Goal: Task Accomplishment & Management: Use online tool/utility

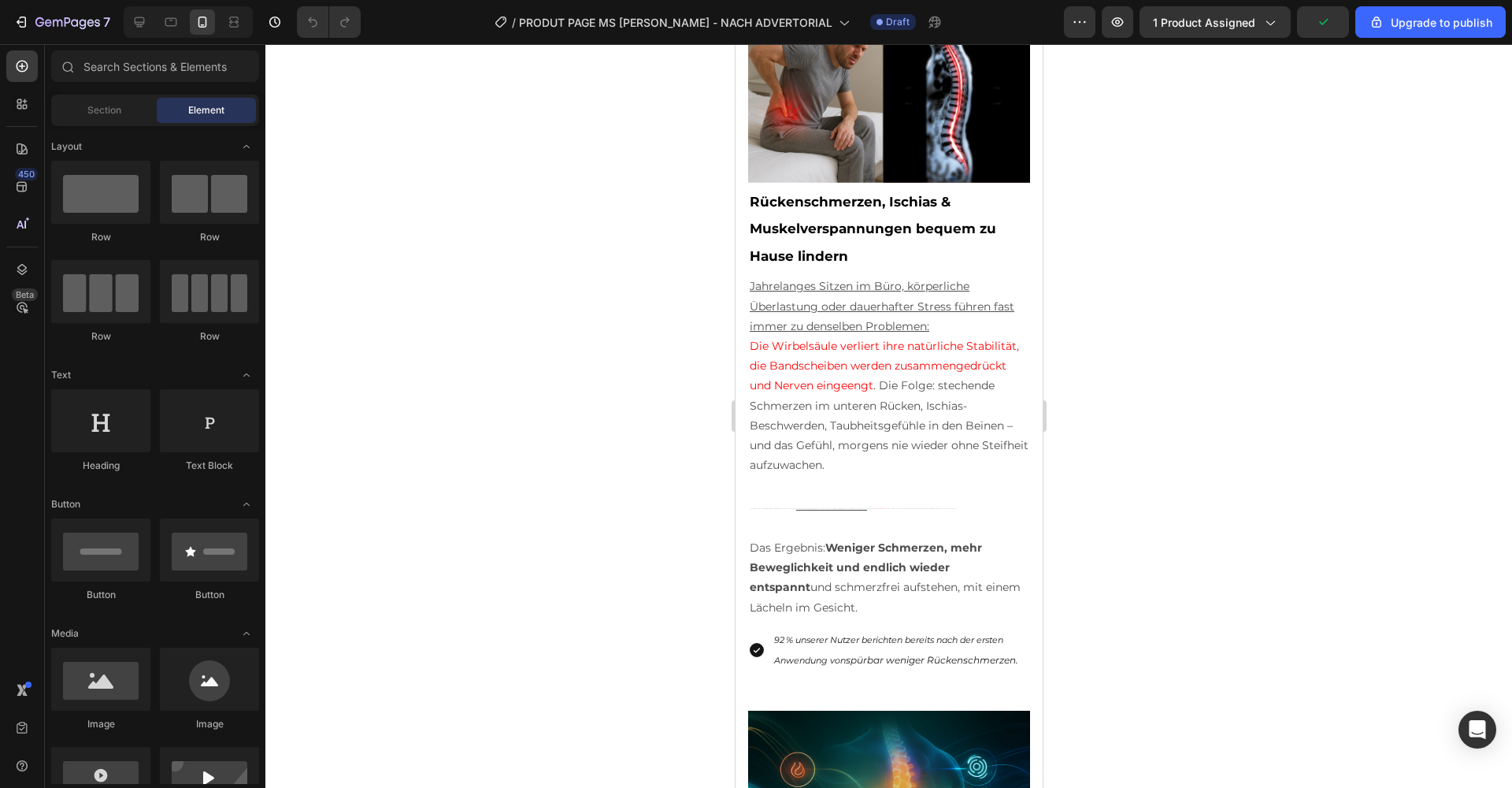
scroll to position [1851, 0]
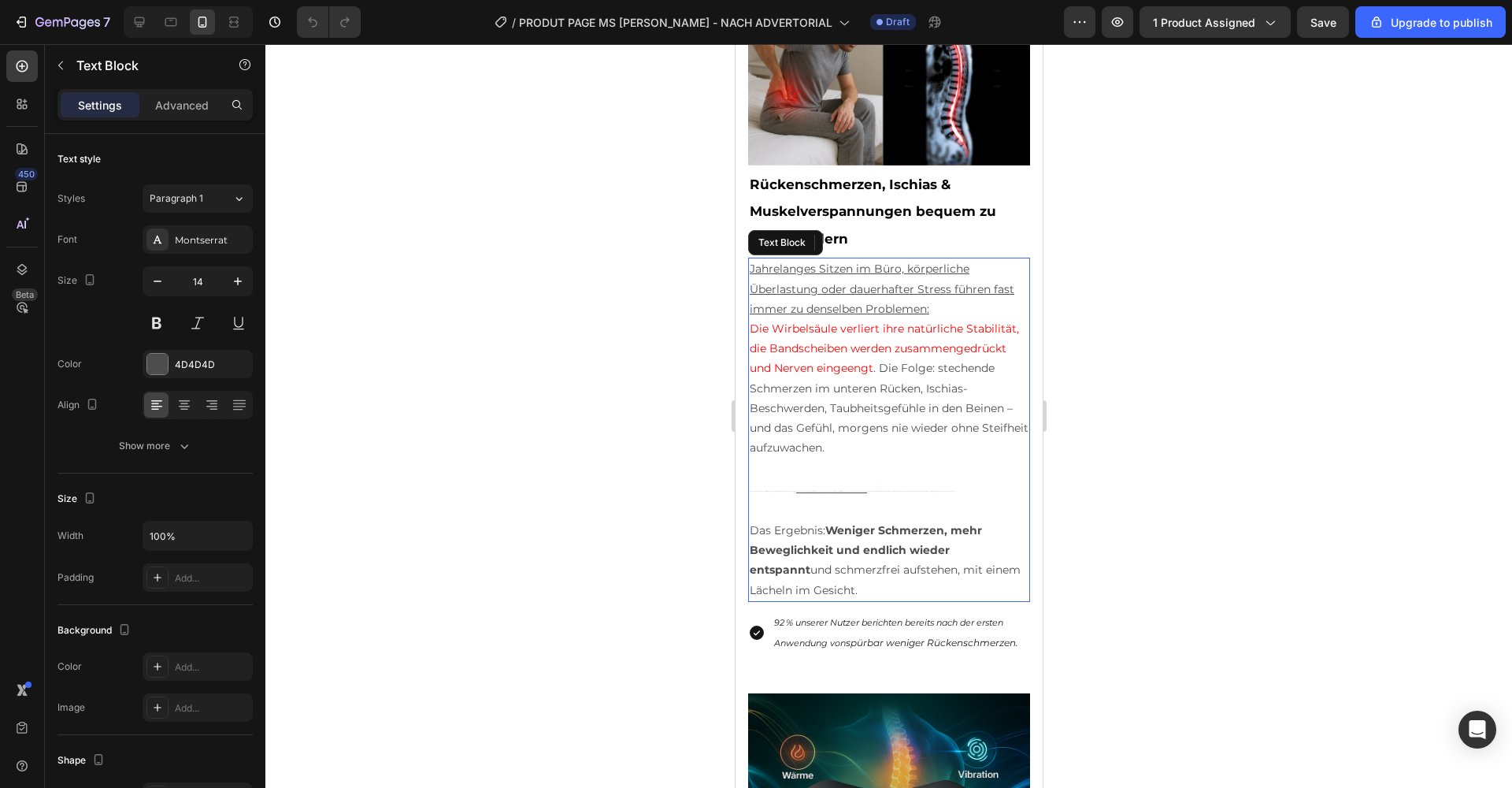
click at [856, 493] on p "Genau hier setzt Zentira an: Schon 15 Minuten täglich auf dem NeuroWave 3-in-1 …" at bounding box center [888, 489] width 279 height 23
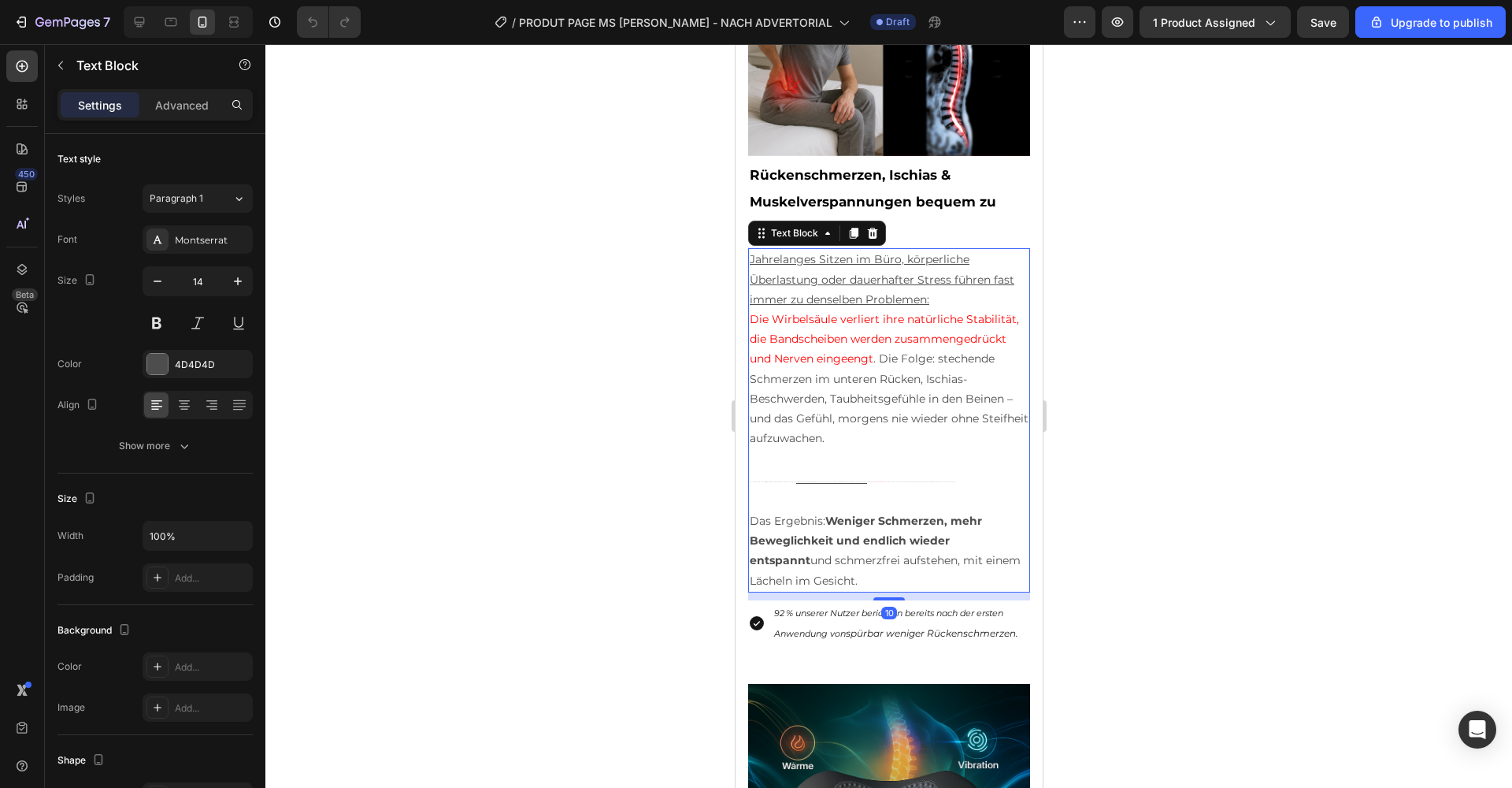
click at [831, 481] on p "Genau hier setzt Zentira an: Schon 15 Minuten täglich auf dem NeuroWave 3-in-1 …" at bounding box center [888, 480] width 279 height 23
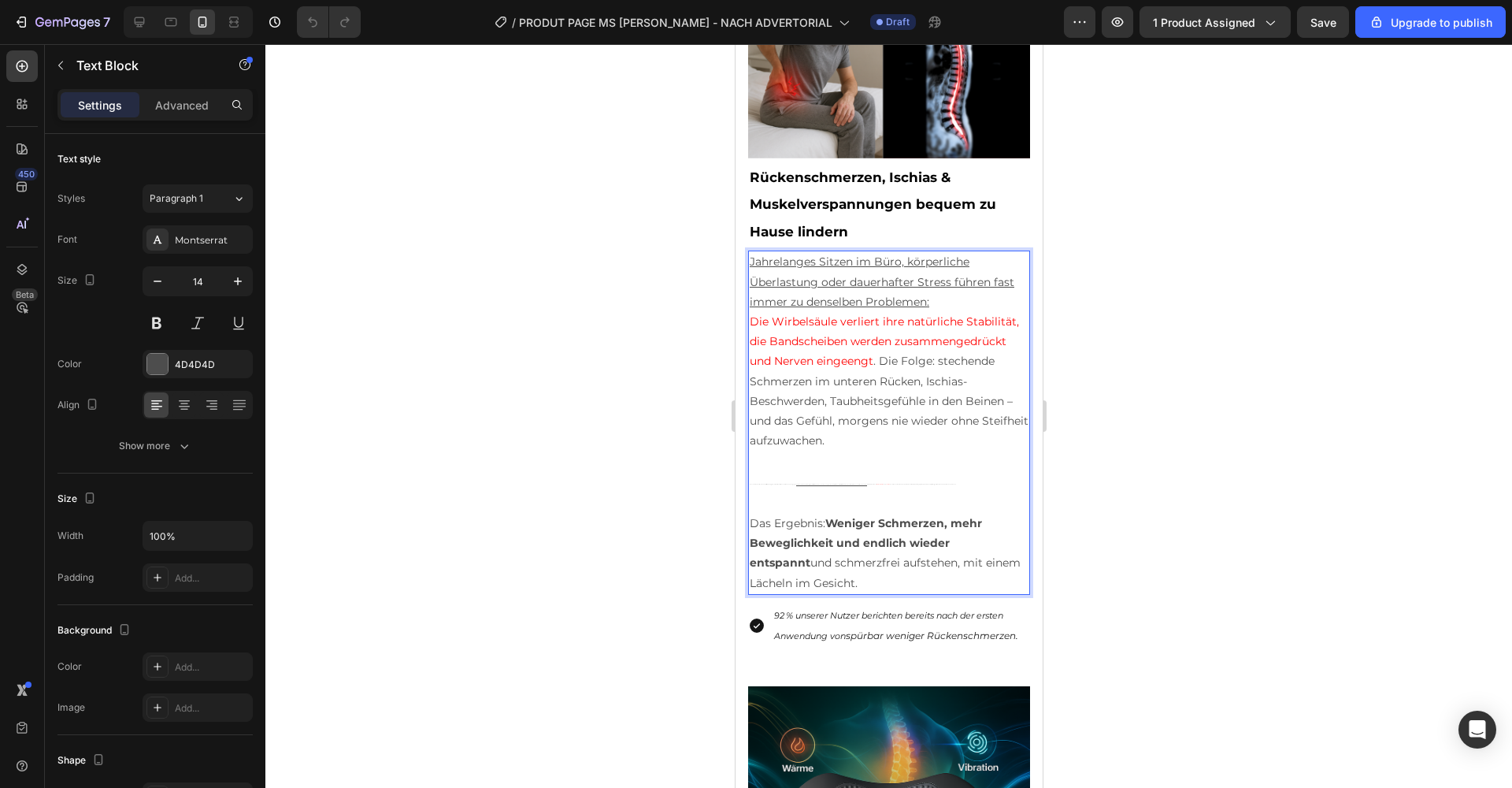
click at [831, 481] on p "Genau hier setzt Zentira an: Schon 15 Minuten täglich auf dem NeuroWave 3-in-1 …" at bounding box center [888, 483] width 279 height 23
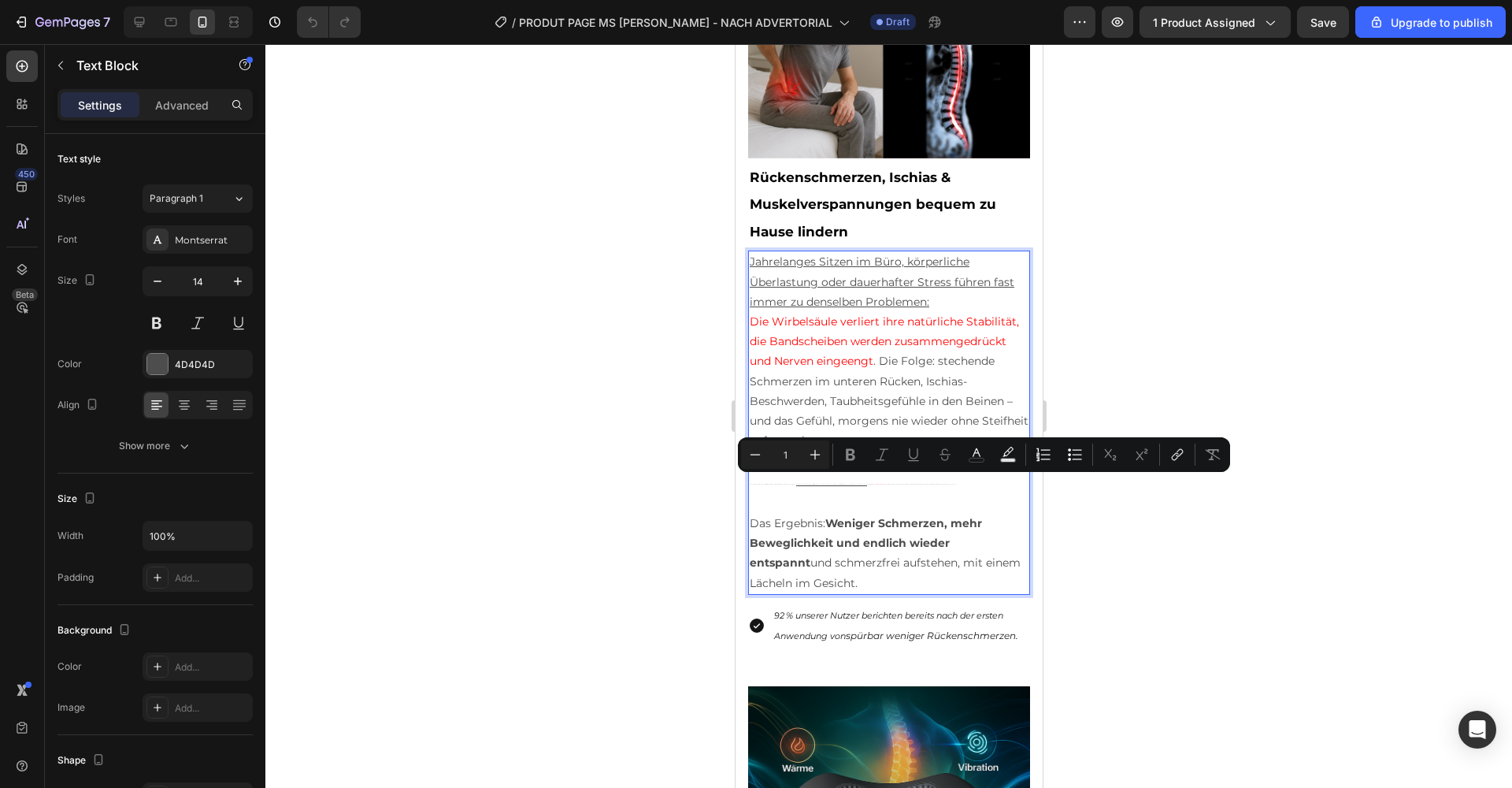
scroll to position [1854, 0]
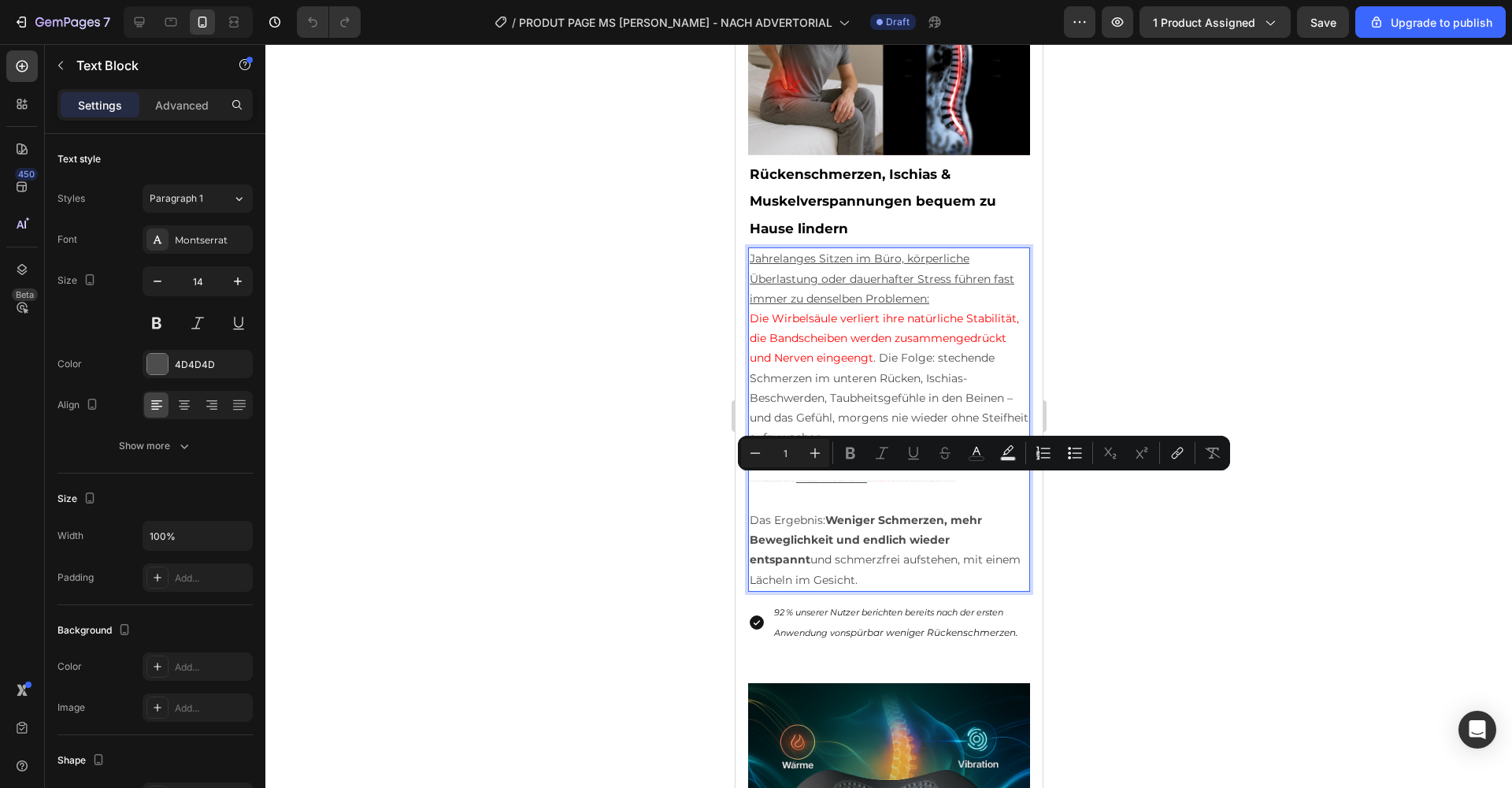
click at [1218, 321] on div at bounding box center [888, 416] width 1247 height 743
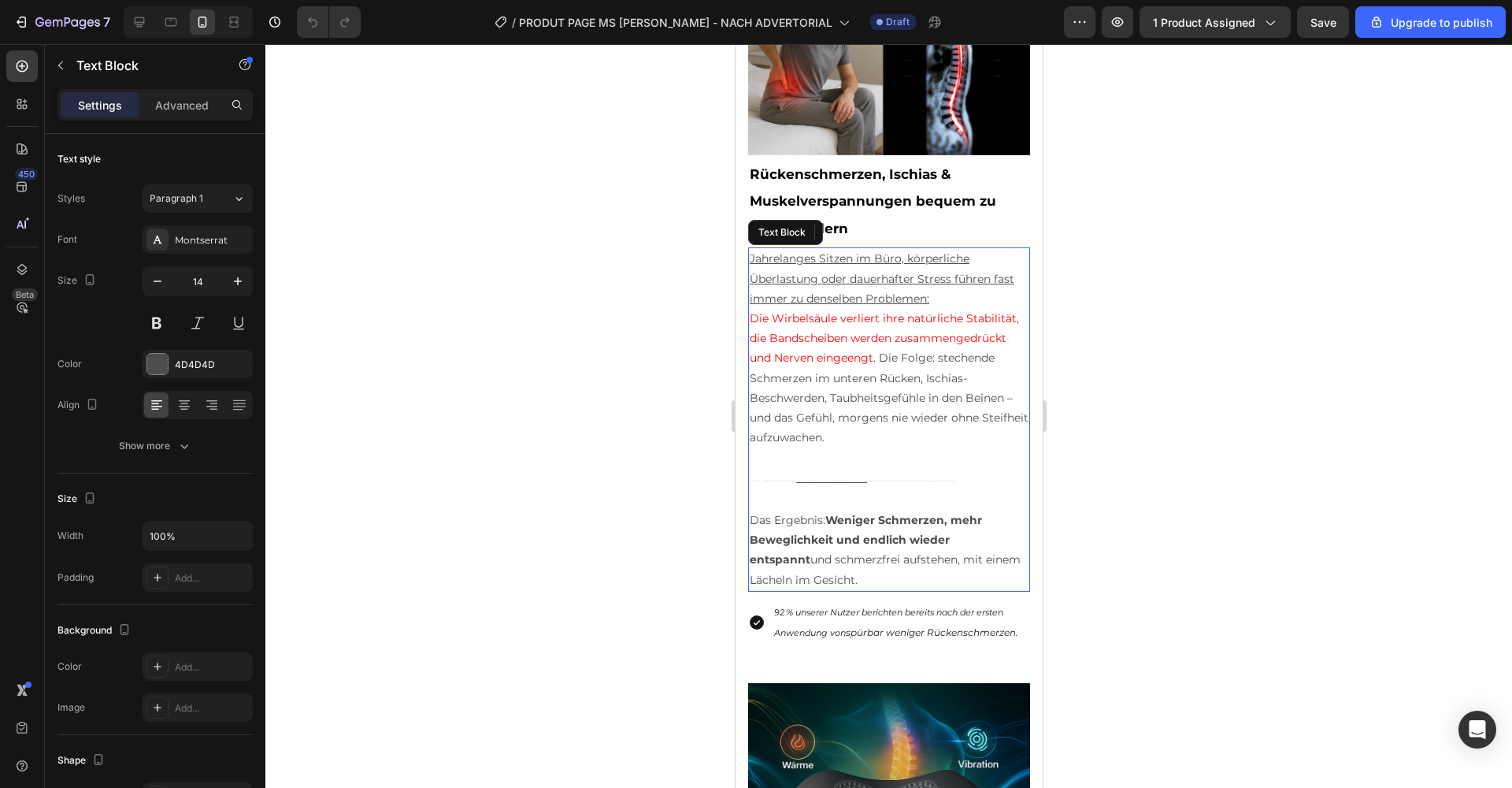
click at [828, 480] on u "aktivieren die Durchblutung, lösen tiefe Muskel- und Faszienspannungen, dekompr…" at bounding box center [830, 480] width 70 height 1
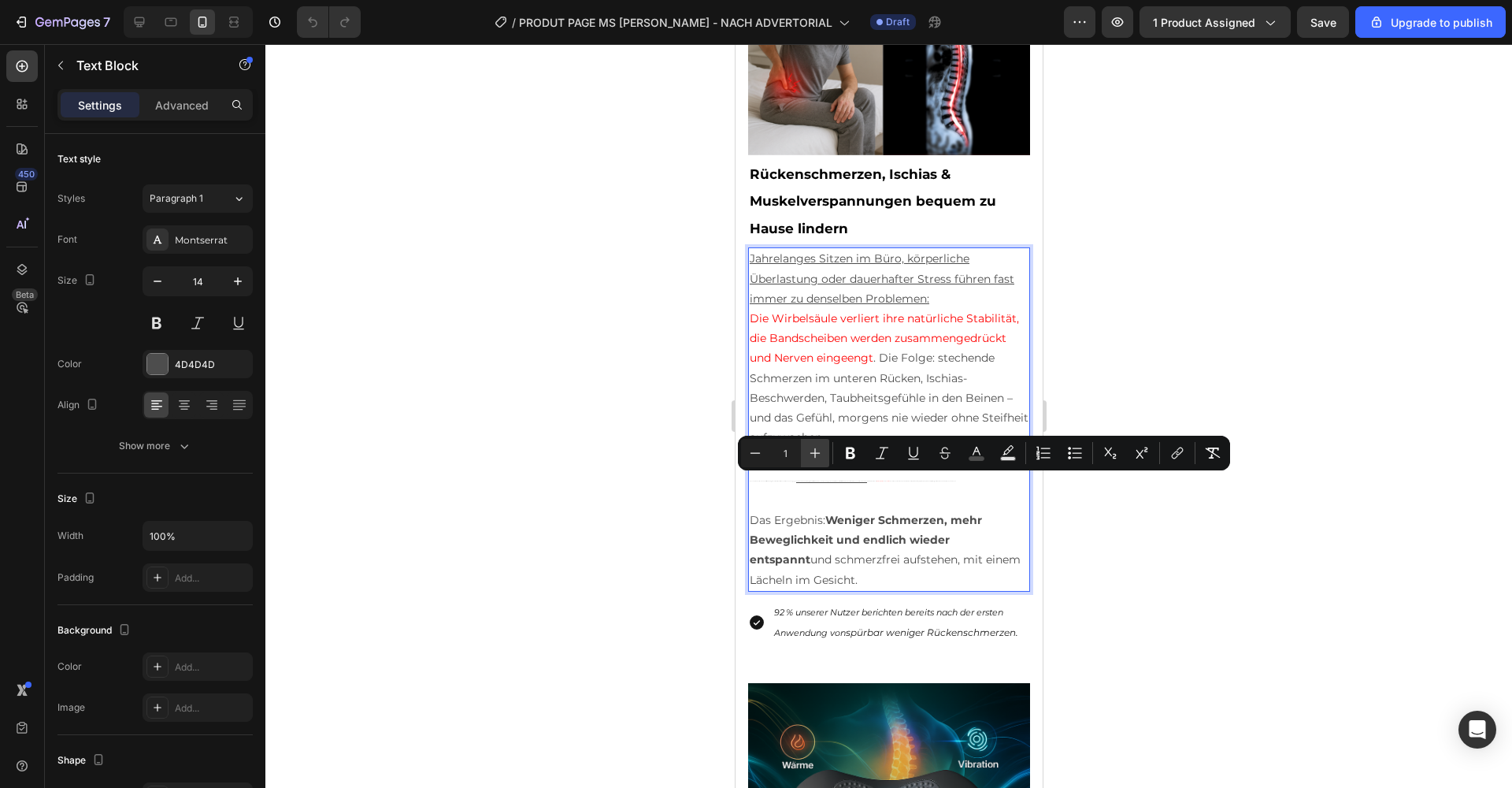
click at [816, 454] on icon "Editor contextual toolbar" at bounding box center [814, 453] width 16 height 16
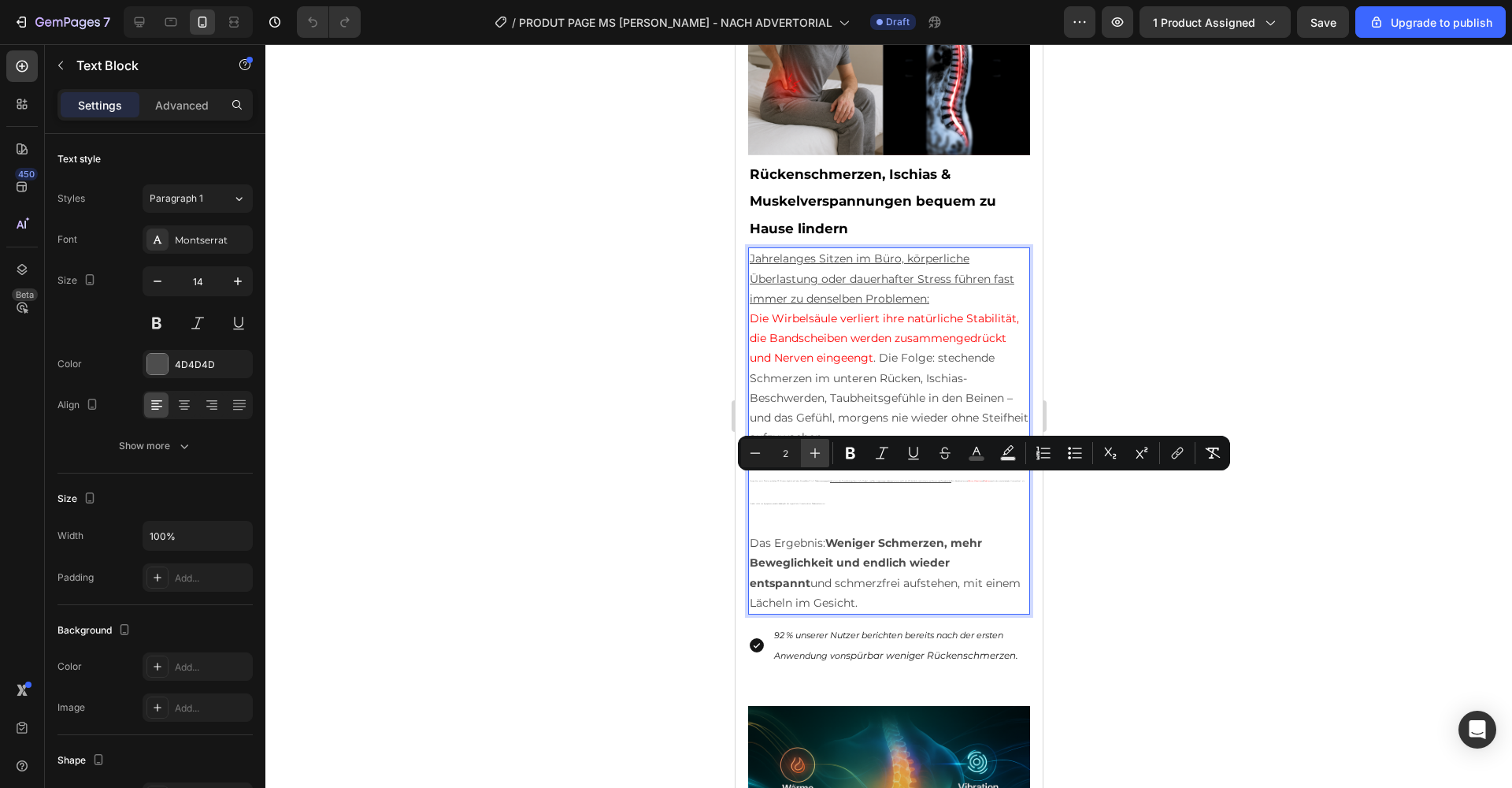
click at [816, 454] on icon "Editor contextual toolbar" at bounding box center [814, 453] width 16 height 16
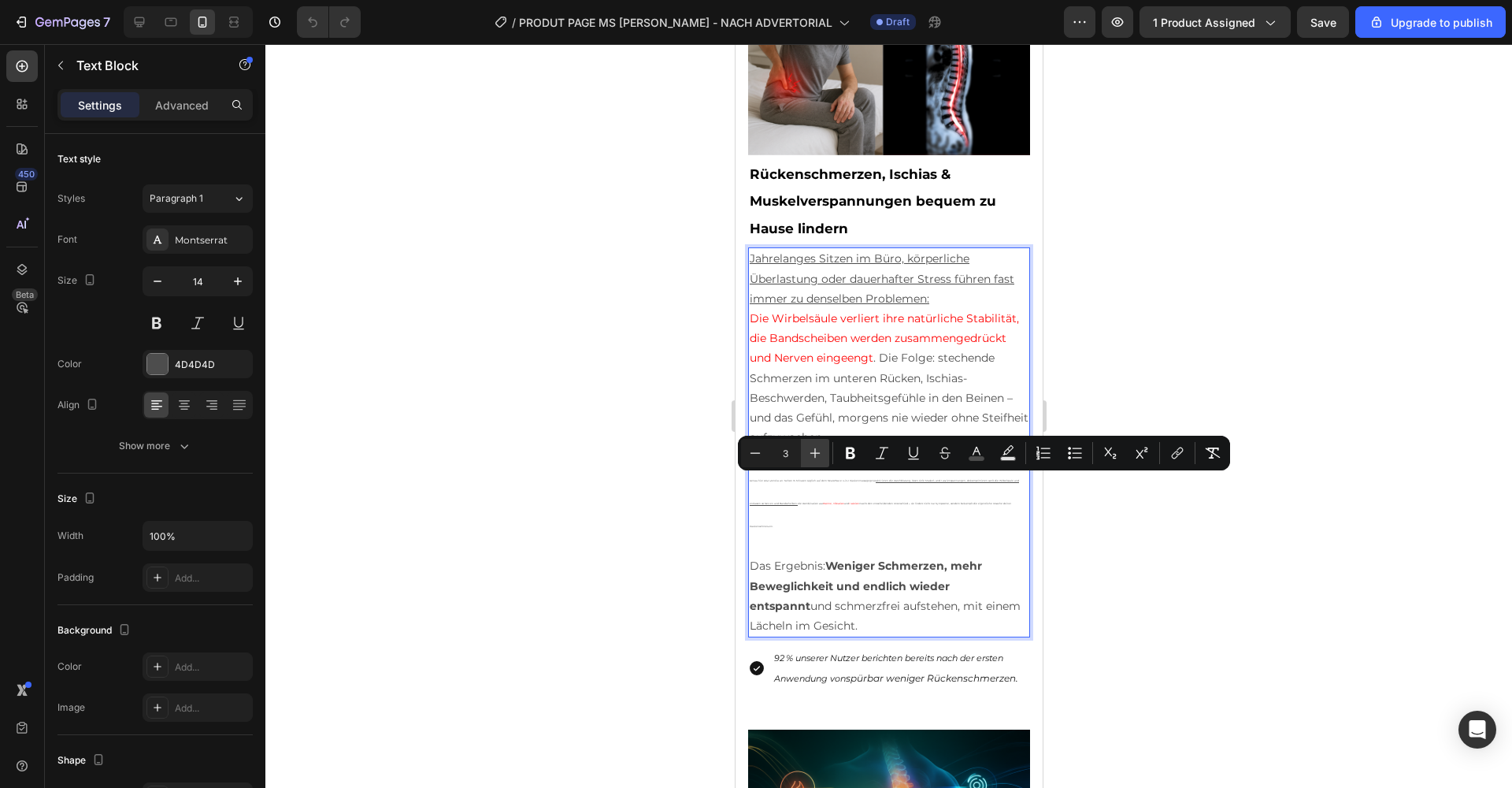
click at [816, 454] on icon "Editor contextual toolbar" at bounding box center [814, 453] width 16 height 16
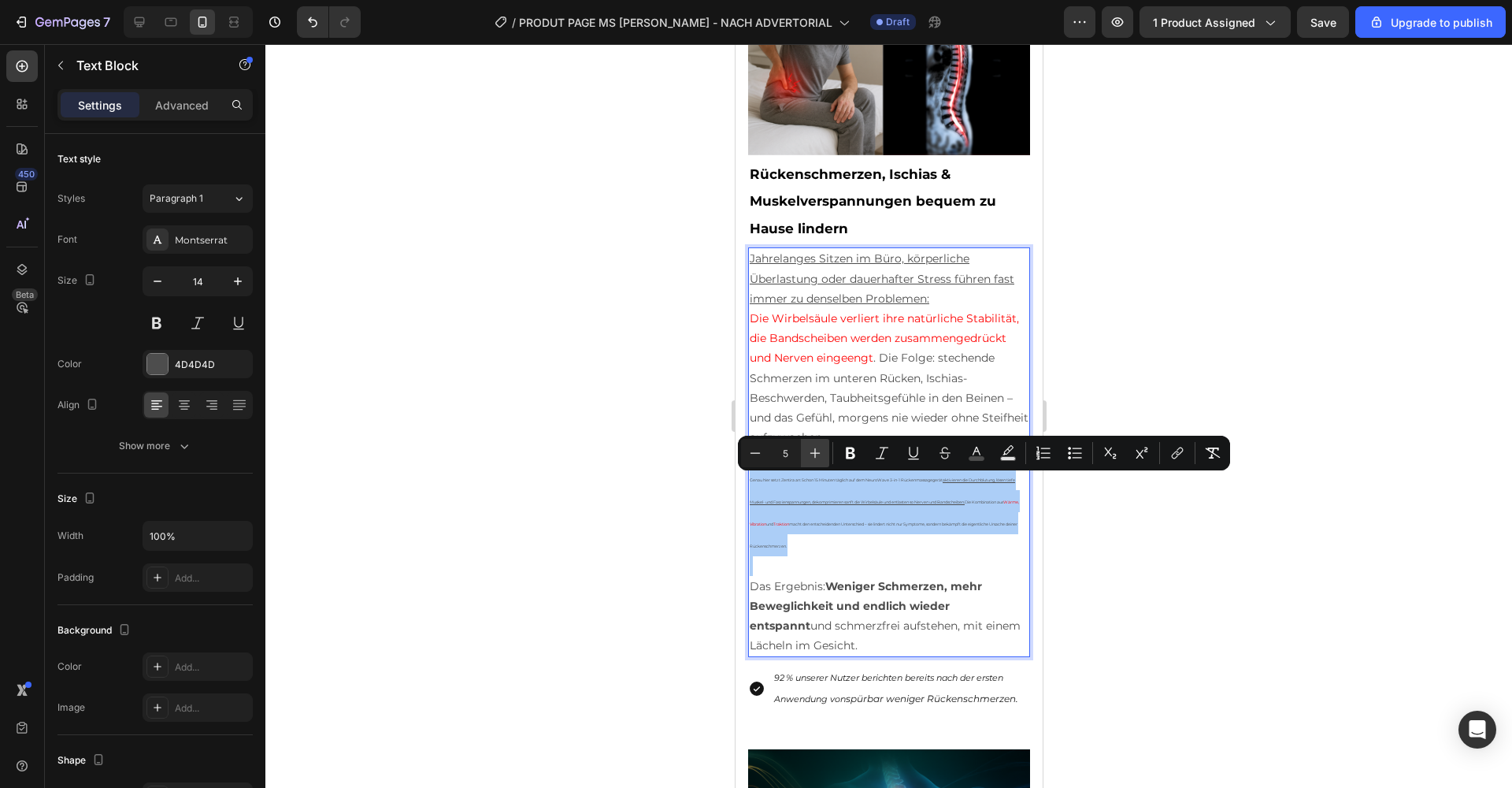
click at [816, 454] on icon "Editor contextual toolbar" at bounding box center [814, 453] width 16 height 16
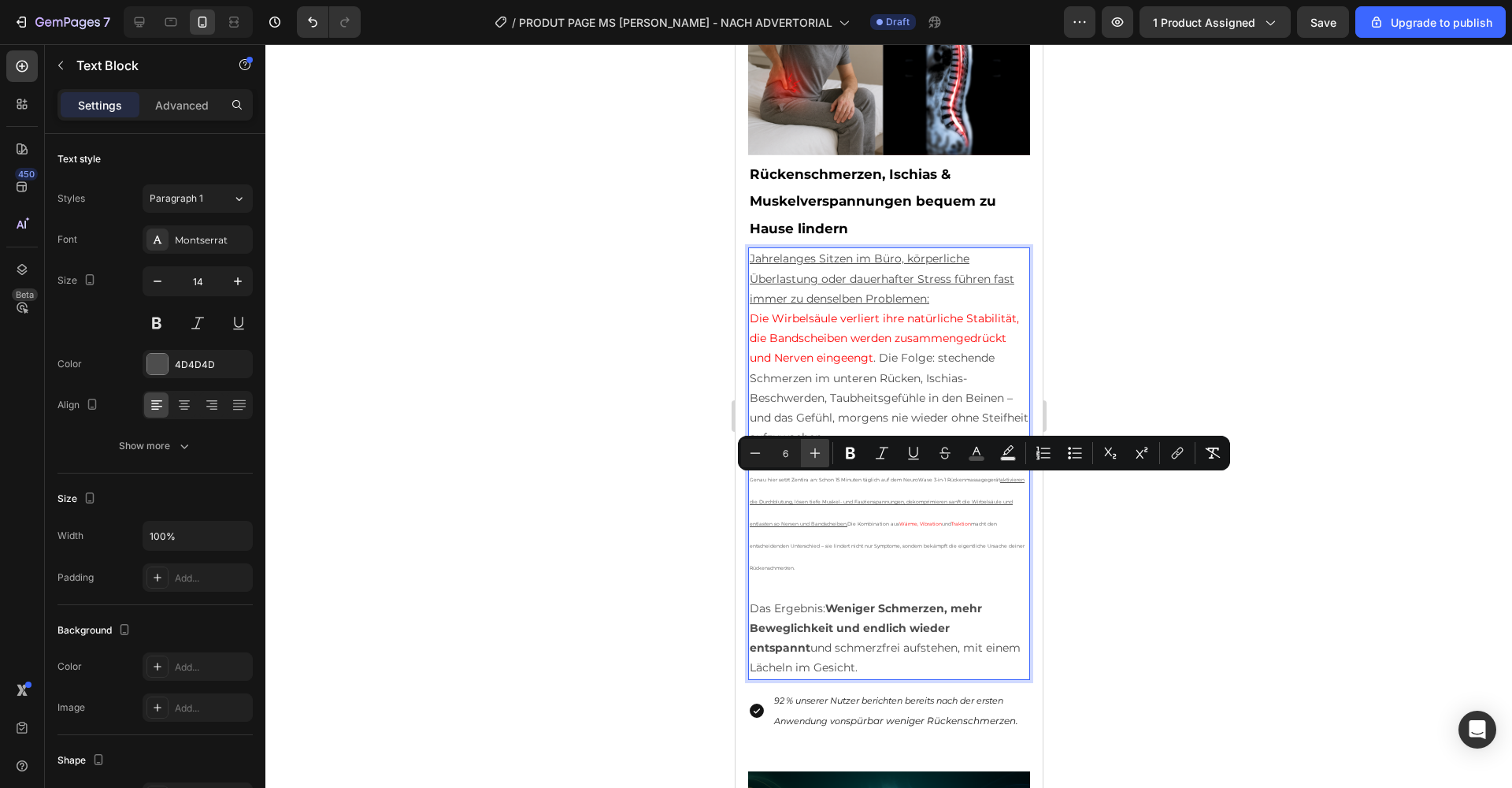
click at [816, 454] on icon "Editor contextual toolbar" at bounding box center [814, 453] width 16 height 16
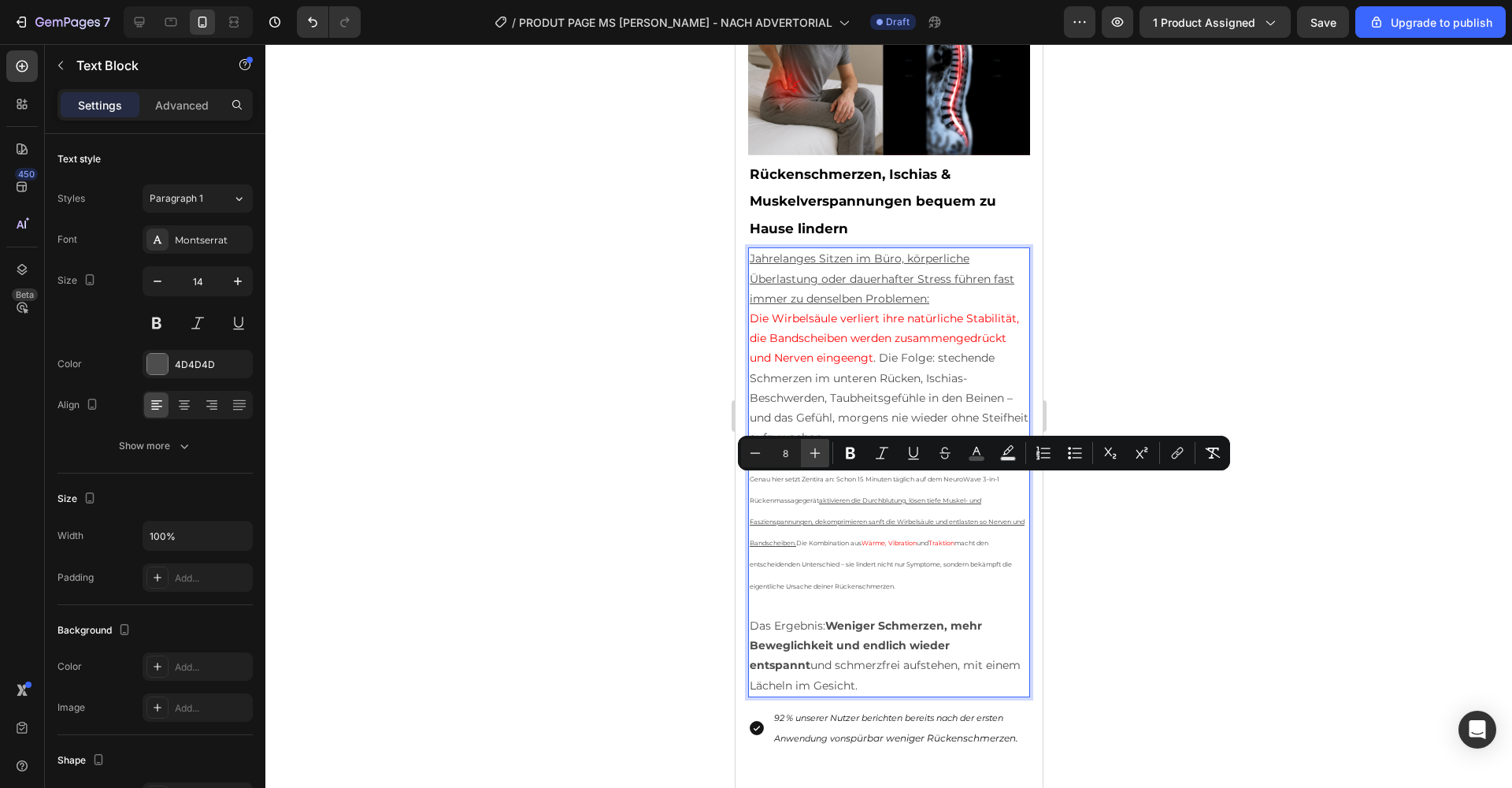
click at [816, 454] on icon "Editor contextual toolbar" at bounding box center [814, 453] width 16 height 16
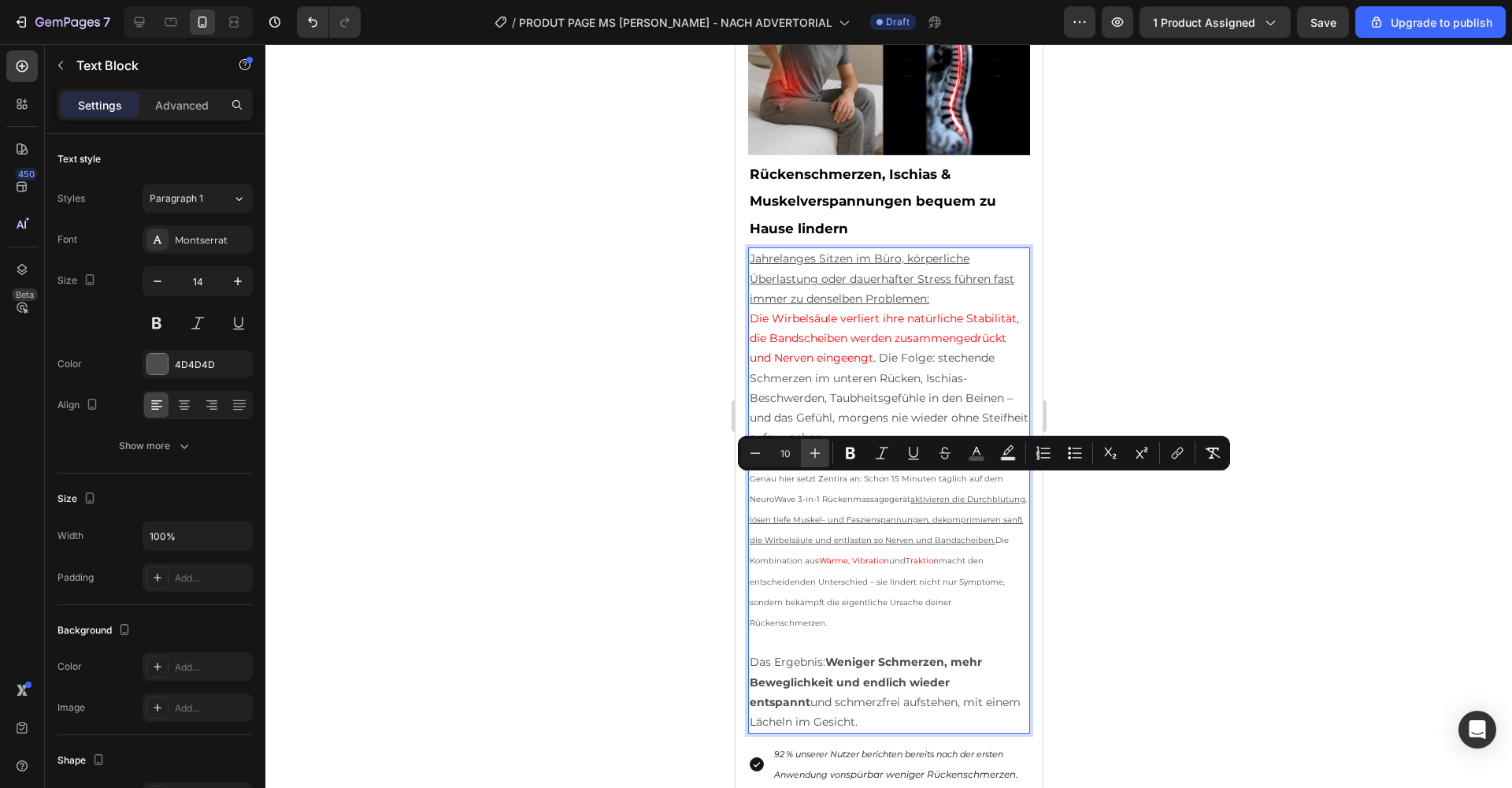
click at [816, 454] on icon "Editor contextual toolbar" at bounding box center [814, 453] width 16 height 16
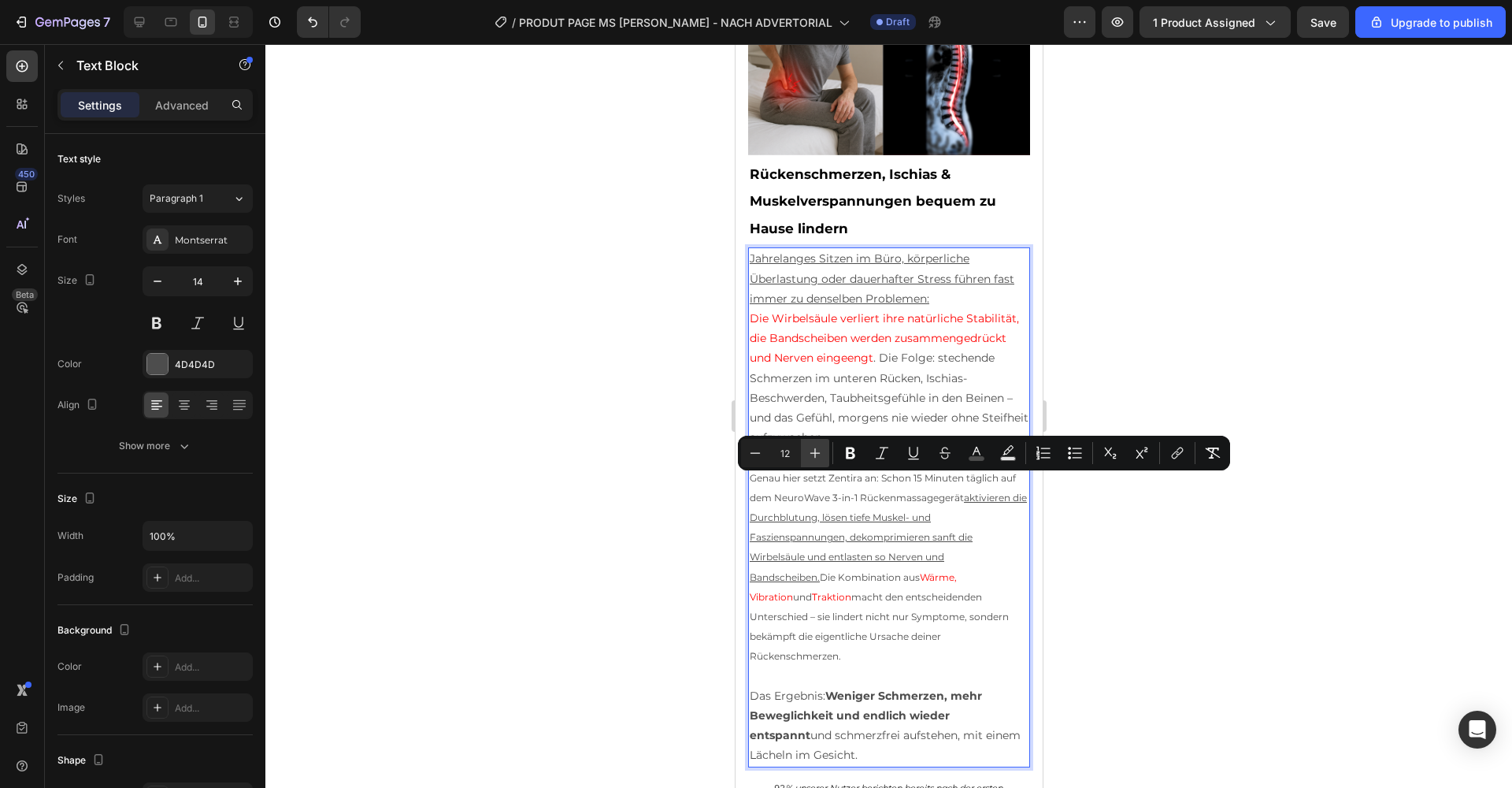
click at [816, 454] on icon "Editor contextual toolbar" at bounding box center [814, 453] width 16 height 16
type input "14"
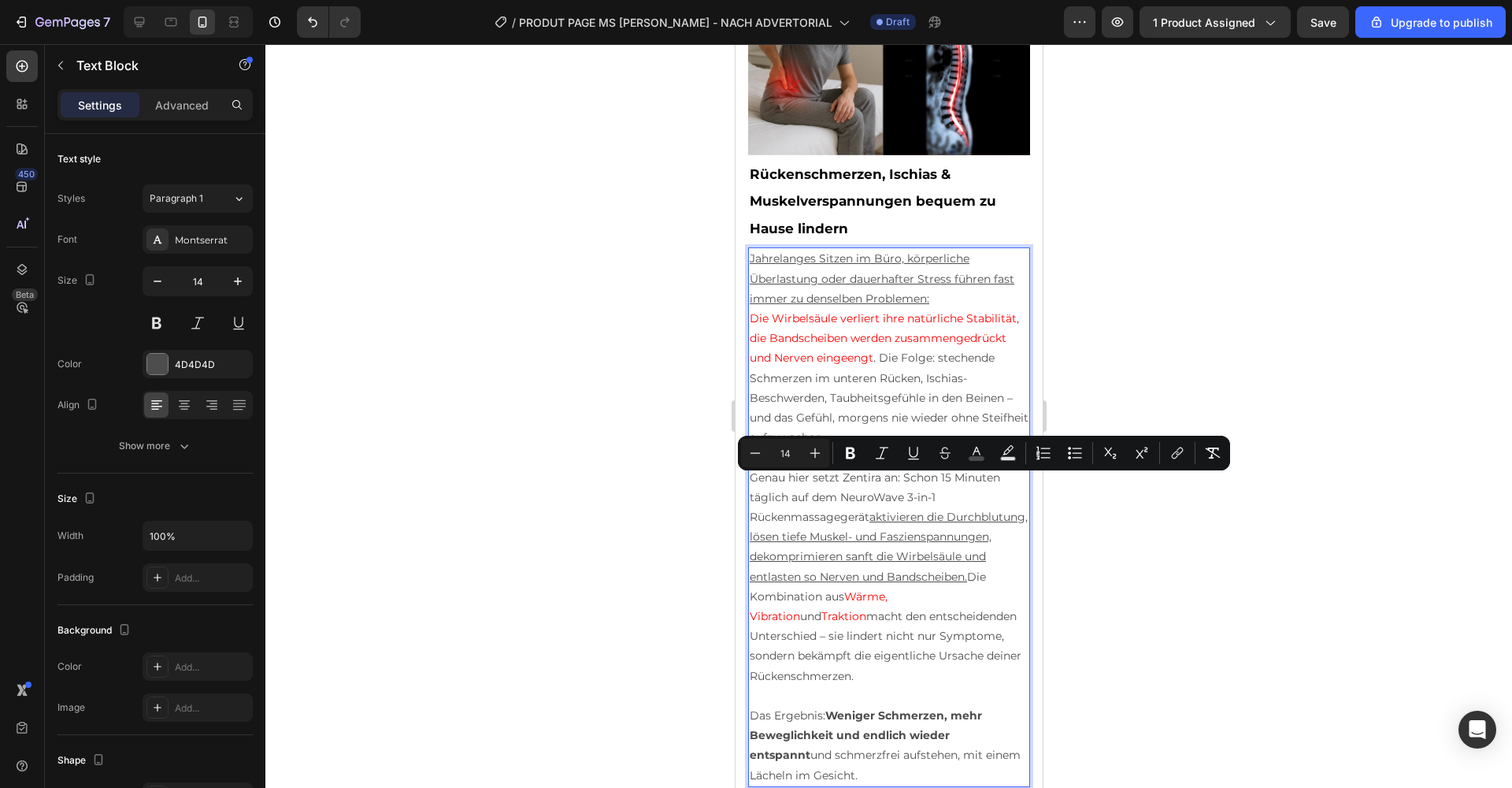
click at [850, 372] on p "Jahrelanges Sitzen im Büro, körperliche Überlastung oder dauerhafter Stress füh…" at bounding box center [888, 348] width 279 height 198
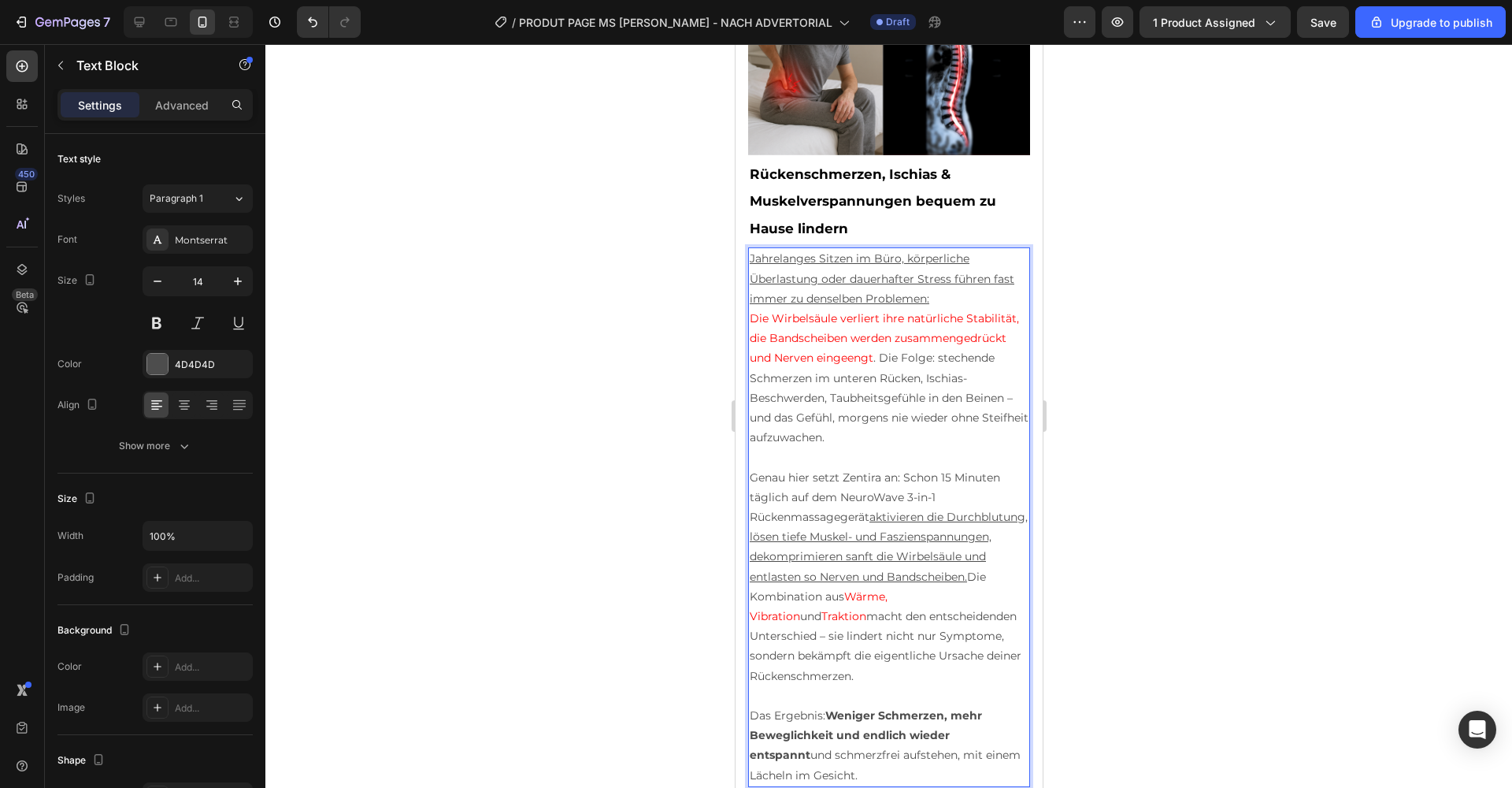
click at [850, 372] on p "Jahrelanges Sitzen im Büro, körperliche Überlastung oder dauerhafter Stress füh…" at bounding box center [888, 348] width 279 height 198
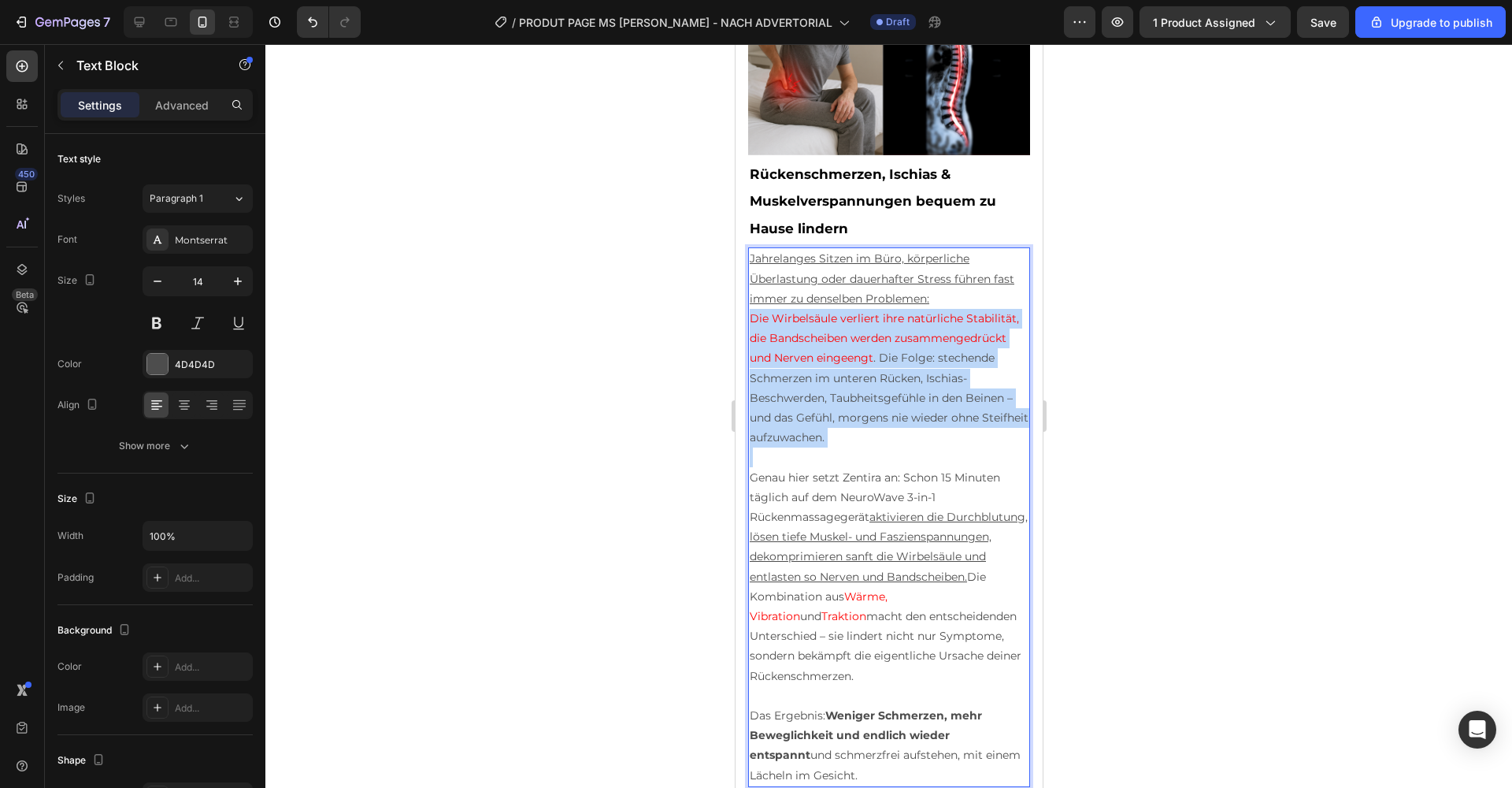
click at [850, 372] on p "Jahrelanges Sitzen im Büro, körperliche Überlastung oder dauerhafter Stress füh…" at bounding box center [888, 348] width 279 height 198
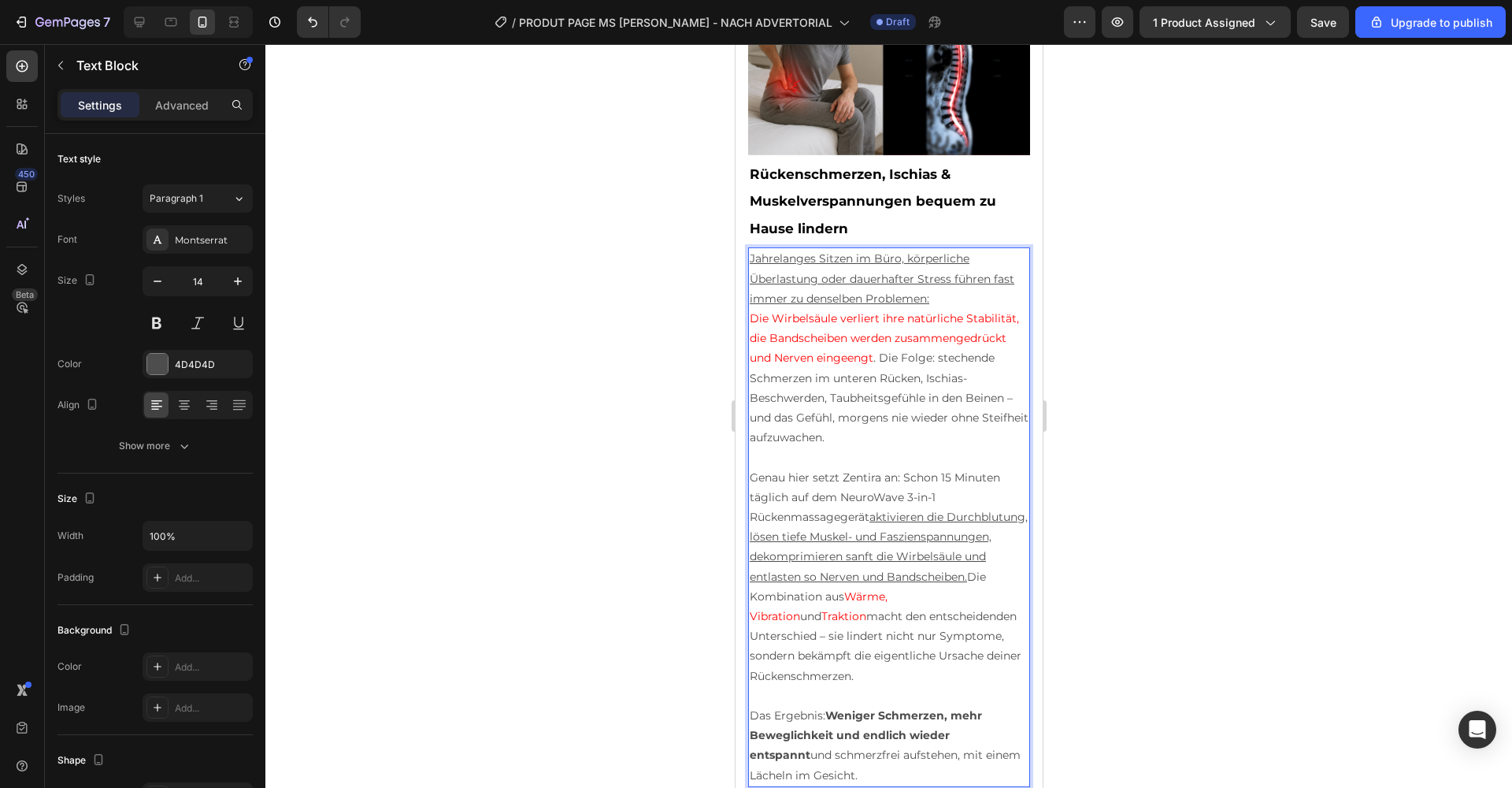
click at [810, 553] on u "aktivieren die Durchblutung, lösen tiefe Muskel- und Faszienspannungen, dekompr…" at bounding box center [887, 546] width 278 height 74
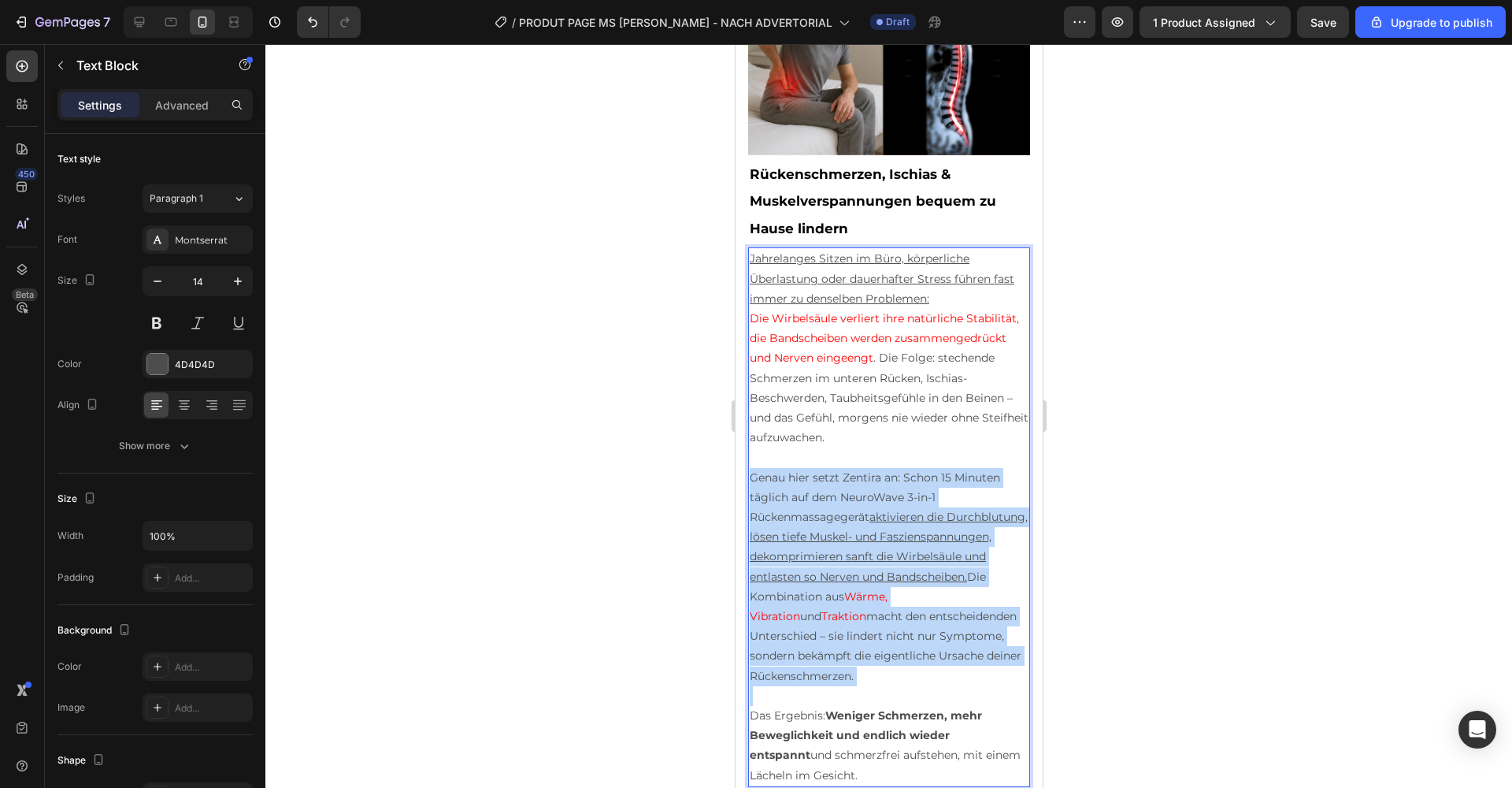
click at [810, 553] on u "aktivieren die Durchblutung, lösen tiefe Muskel- und Faszienspannungen, dekompr…" at bounding box center [887, 546] width 278 height 74
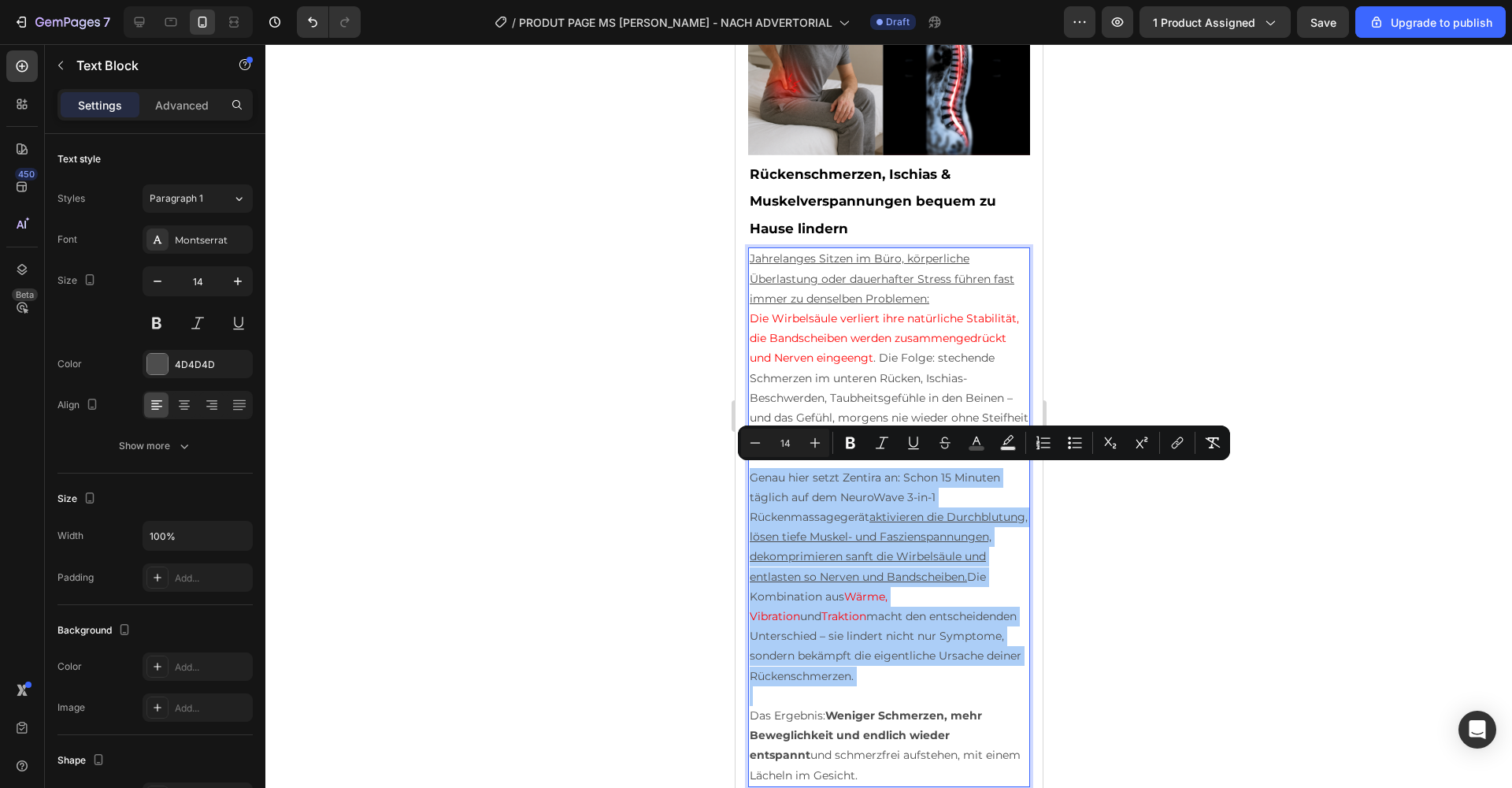
click at [1103, 542] on div at bounding box center [888, 416] width 1247 height 743
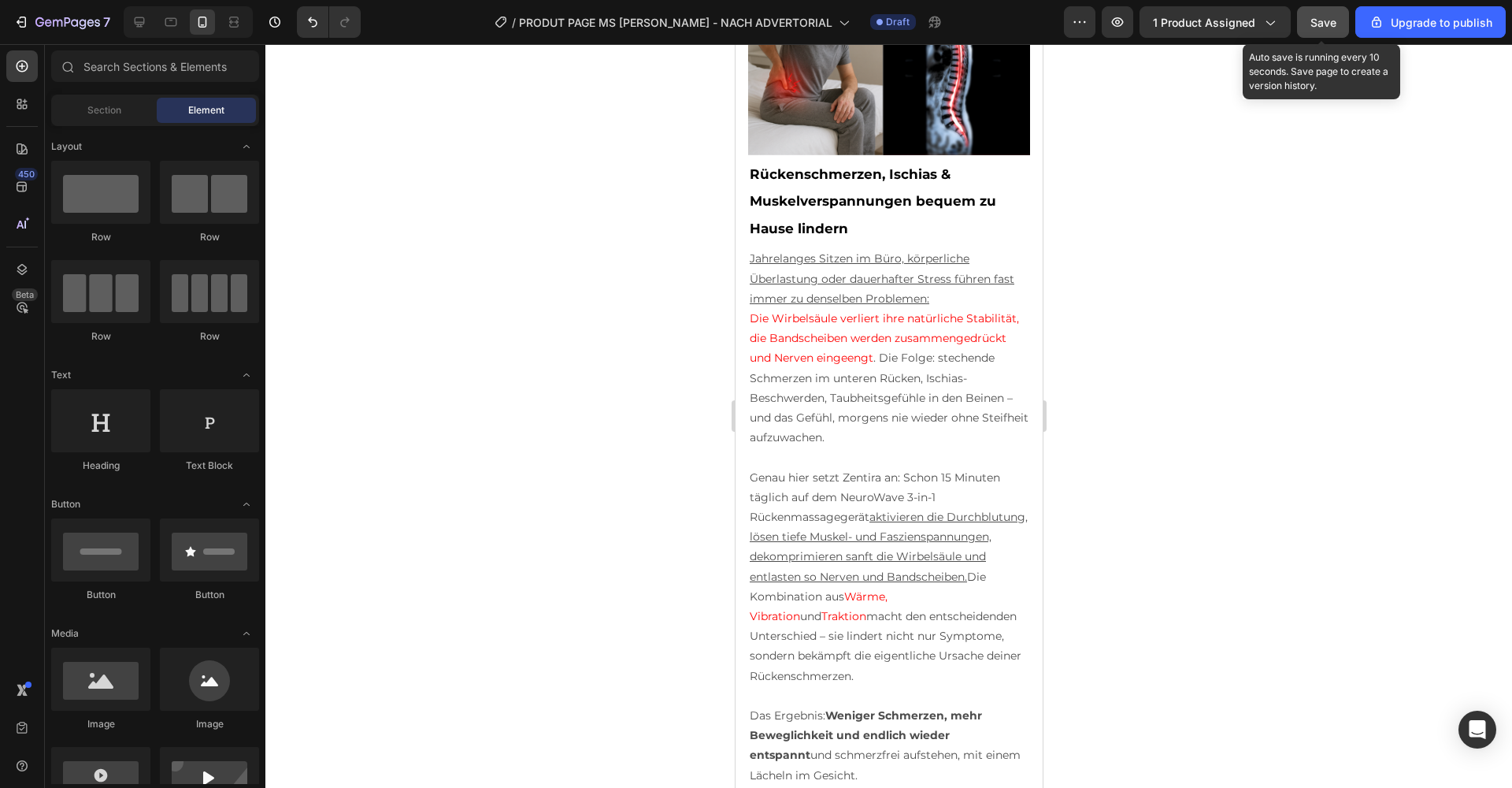
click at [1330, 21] on span "Save" at bounding box center [1323, 22] width 26 height 13
